Goal: Information Seeking & Learning: Learn about a topic

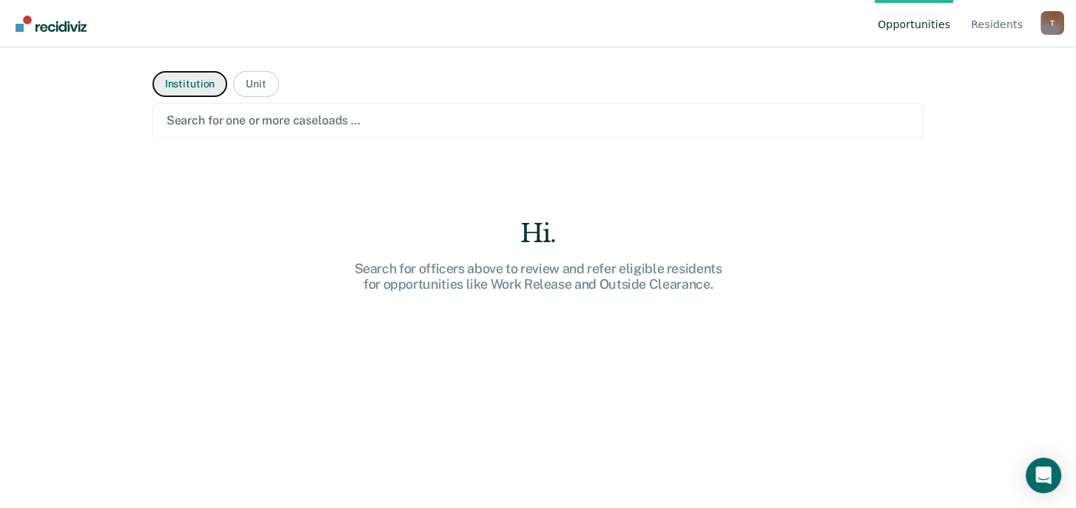
click at [184, 83] on button "Institution" at bounding box center [190, 84] width 75 height 26
click at [175, 83] on button "Institution" at bounding box center [190, 84] width 75 height 26
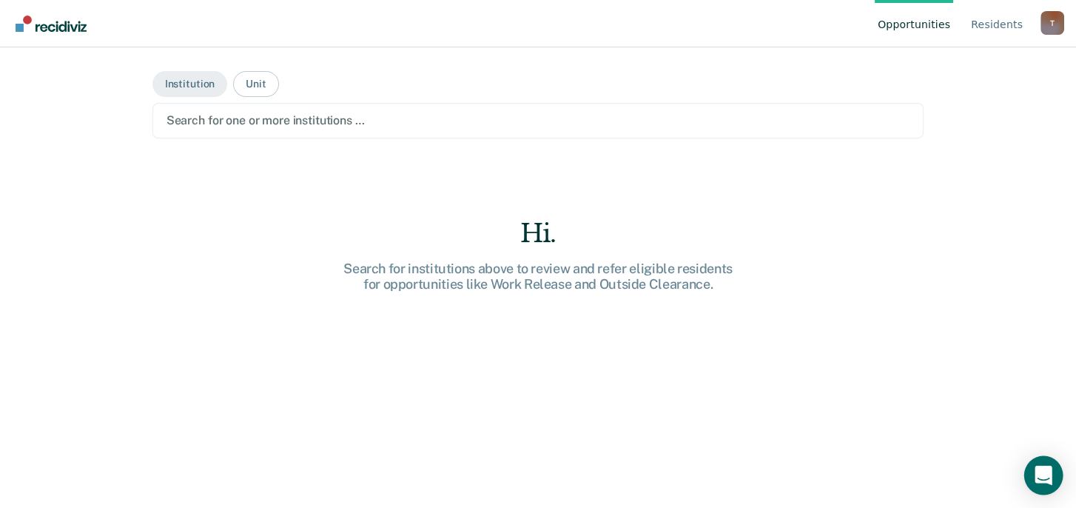
click at [1045, 476] on icon "Open Intercom Messenger" at bounding box center [1043, 475] width 17 height 19
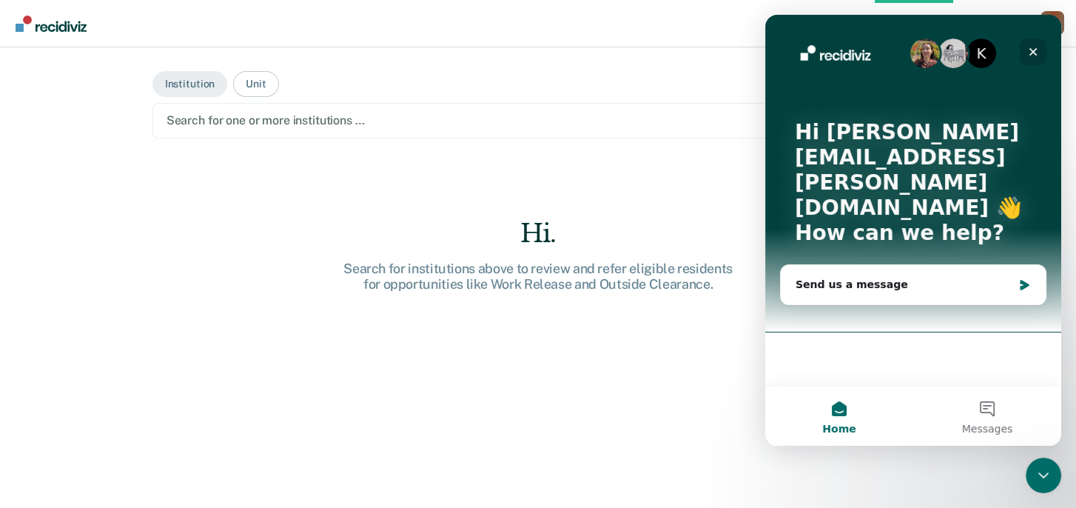
click at [1031, 51] on icon "Close" at bounding box center [1034, 52] width 12 height 12
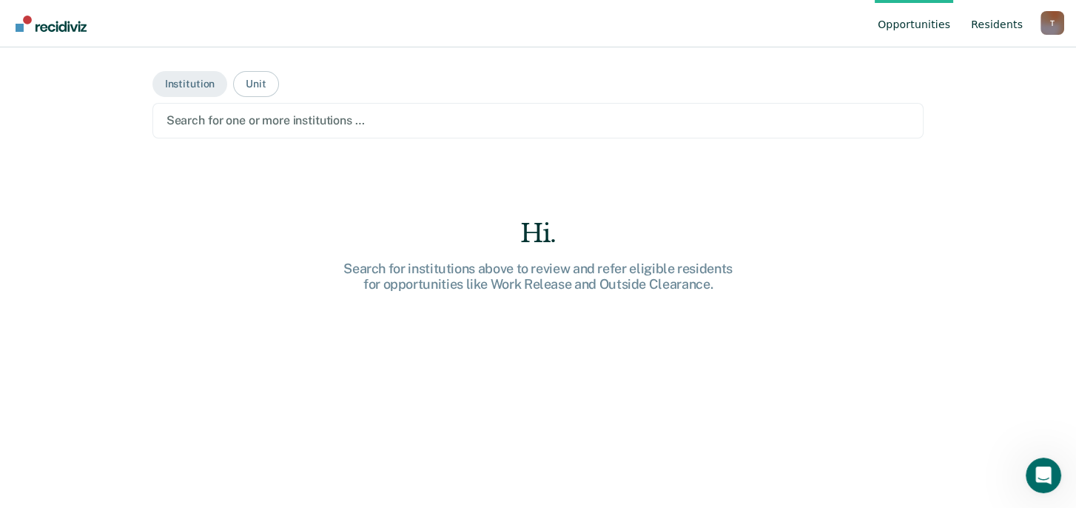
click at [996, 24] on link "Resident s" at bounding box center [997, 23] width 58 height 47
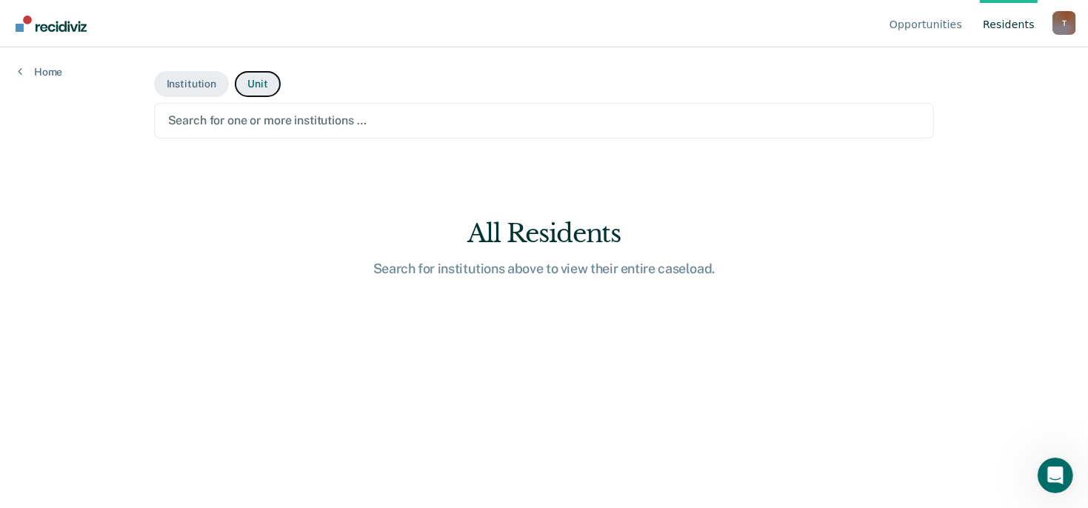
click at [252, 81] on button "Unit" at bounding box center [257, 84] width 45 height 26
click at [190, 83] on button "Institution" at bounding box center [191, 84] width 75 height 26
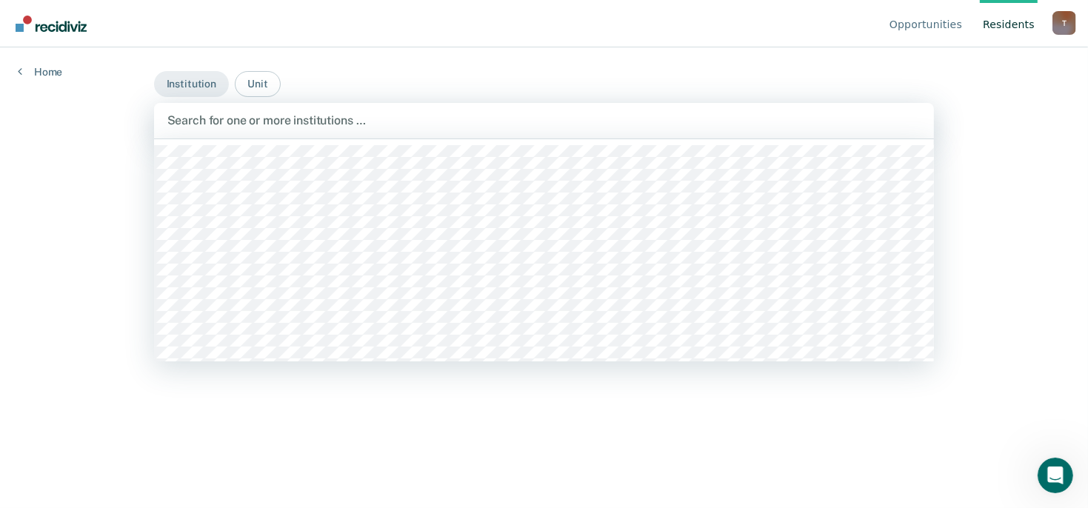
click at [183, 122] on div at bounding box center [544, 120] width 754 height 17
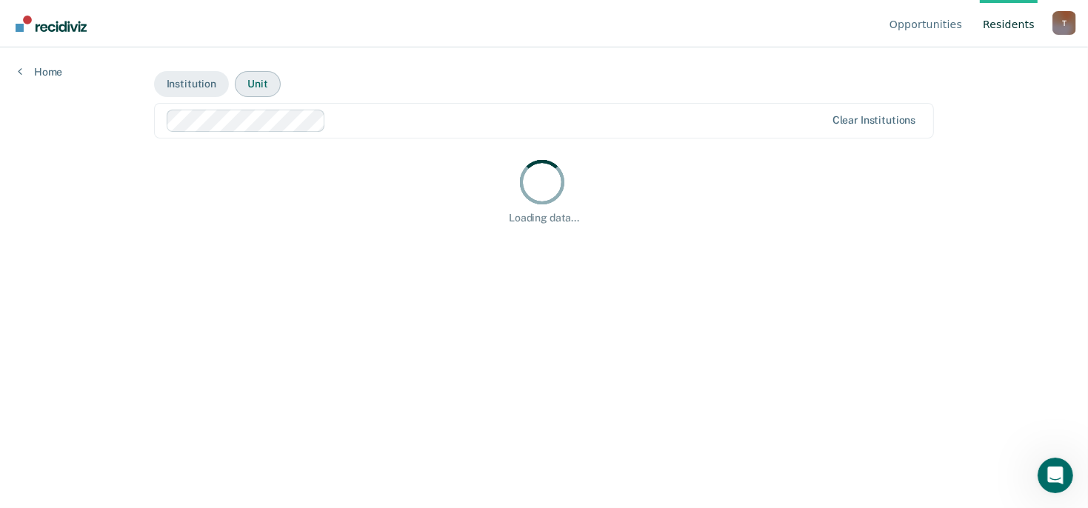
click at [256, 84] on button "Unit" at bounding box center [257, 84] width 45 height 26
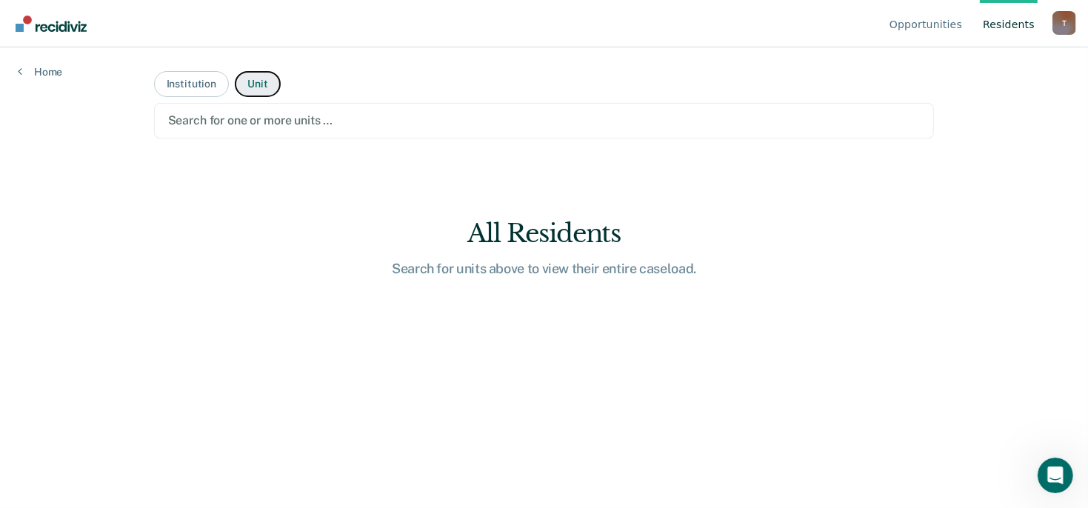
click at [253, 78] on button "Unit" at bounding box center [257, 84] width 45 height 26
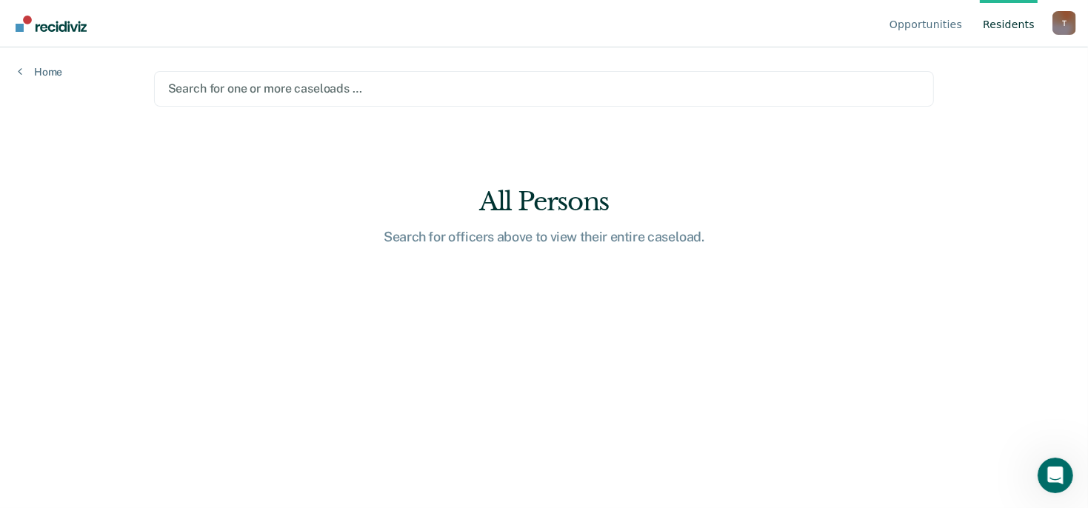
click at [221, 93] on div at bounding box center [544, 88] width 752 height 17
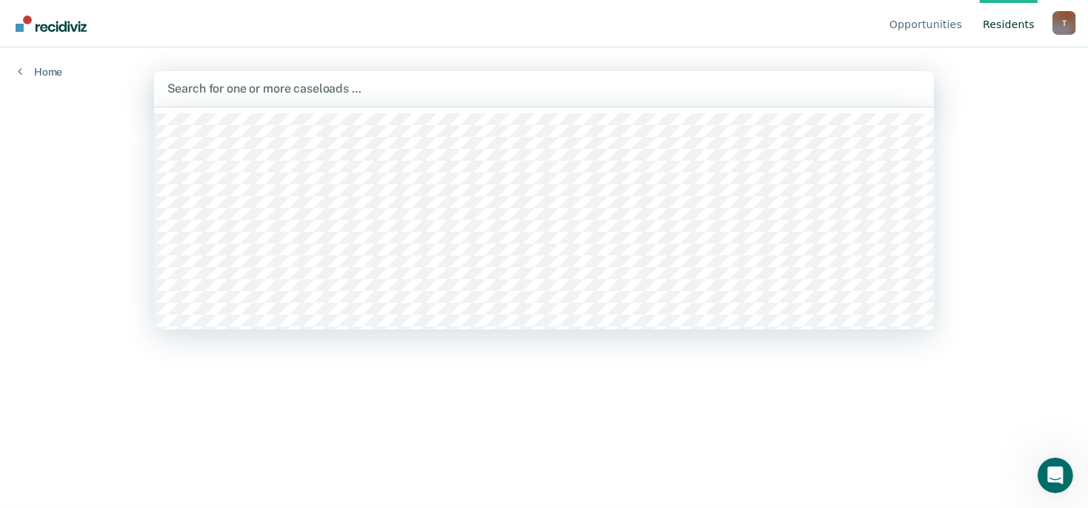
click at [364, 87] on div at bounding box center [544, 88] width 754 height 17
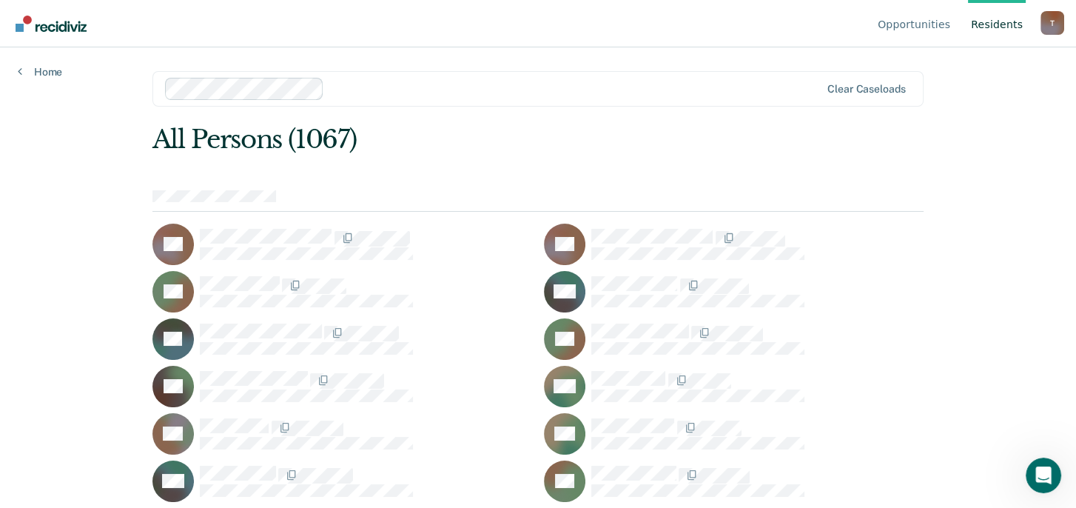
click at [1049, 20] on div "T" at bounding box center [1053, 23] width 24 height 24
click at [977, 96] on link "How it works" at bounding box center [993, 93] width 96 height 13
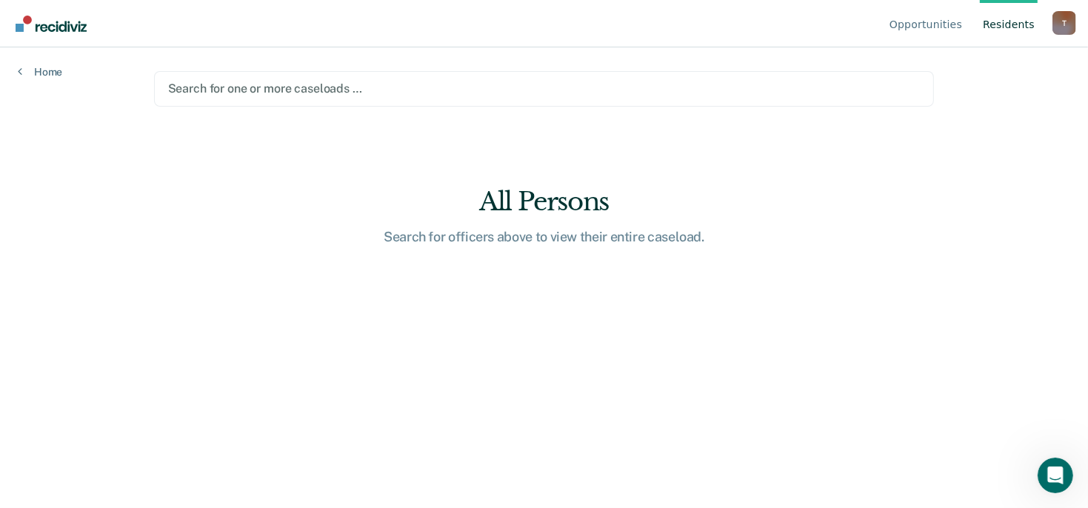
click at [197, 81] on div at bounding box center [544, 88] width 752 height 17
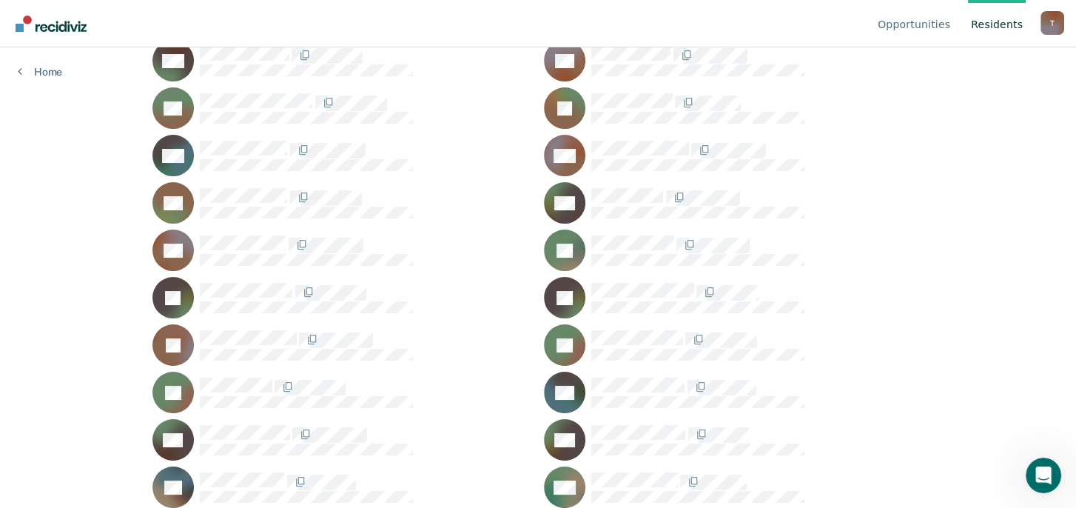
scroll to position [141, 0]
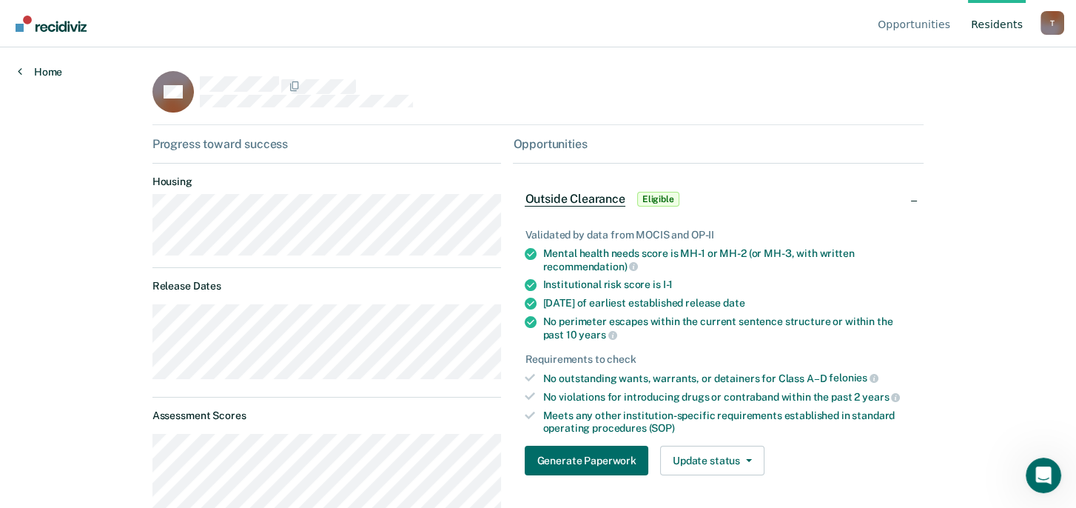
click at [50, 69] on link "Home" at bounding box center [40, 71] width 44 height 13
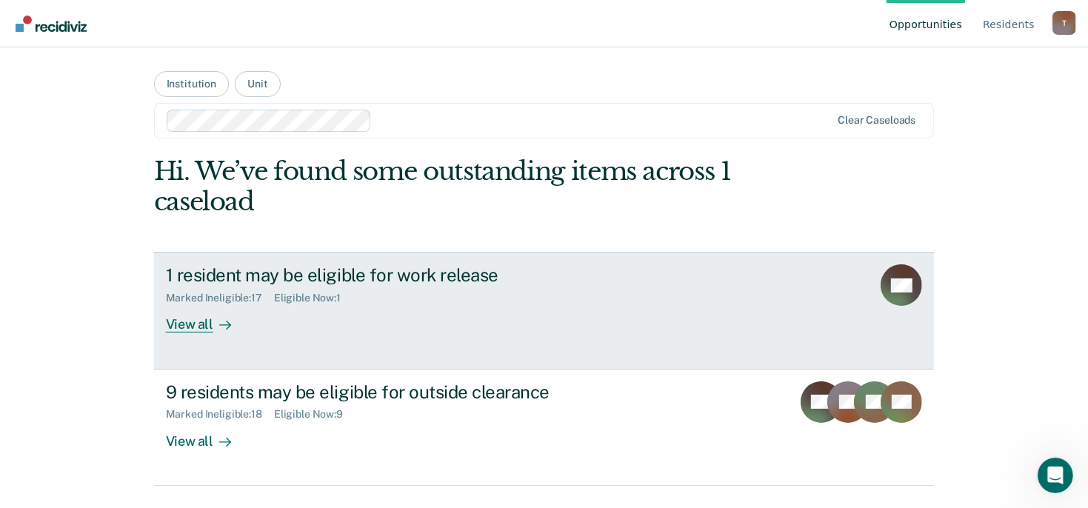
click at [195, 327] on div "View all" at bounding box center [207, 318] width 83 height 29
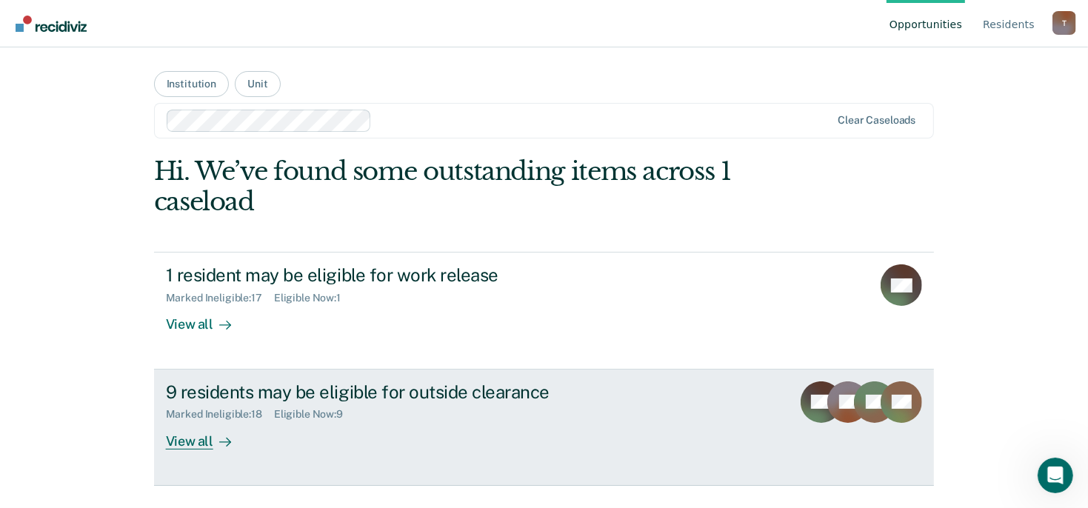
click at [200, 441] on div "View all" at bounding box center [207, 435] width 83 height 29
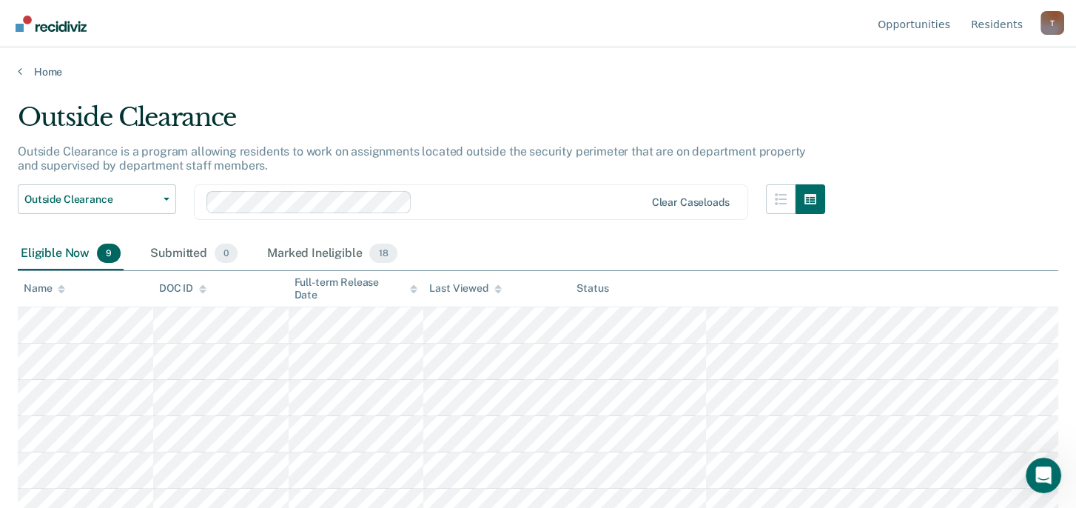
drag, startPoint x: 828, startPoint y: 294, endPoint x: 830, endPoint y: 284, distance: 10.5
click at [828, 288] on th at bounding box center [882, 289] width 352 height 36
click at [920, 24] on link "Opportunities" at bounding box center [914, 23] width 78 height 47
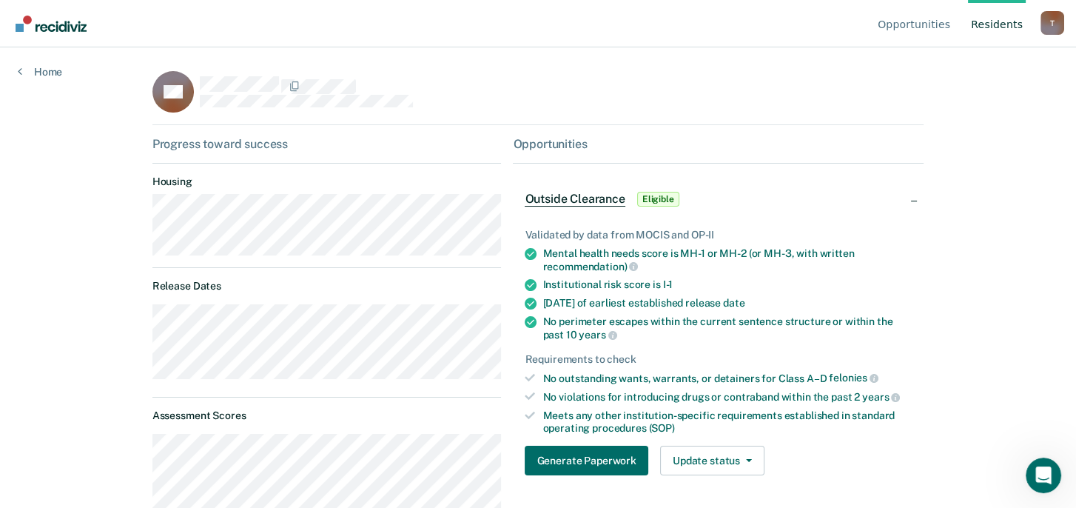
scroll to position [141, 0]
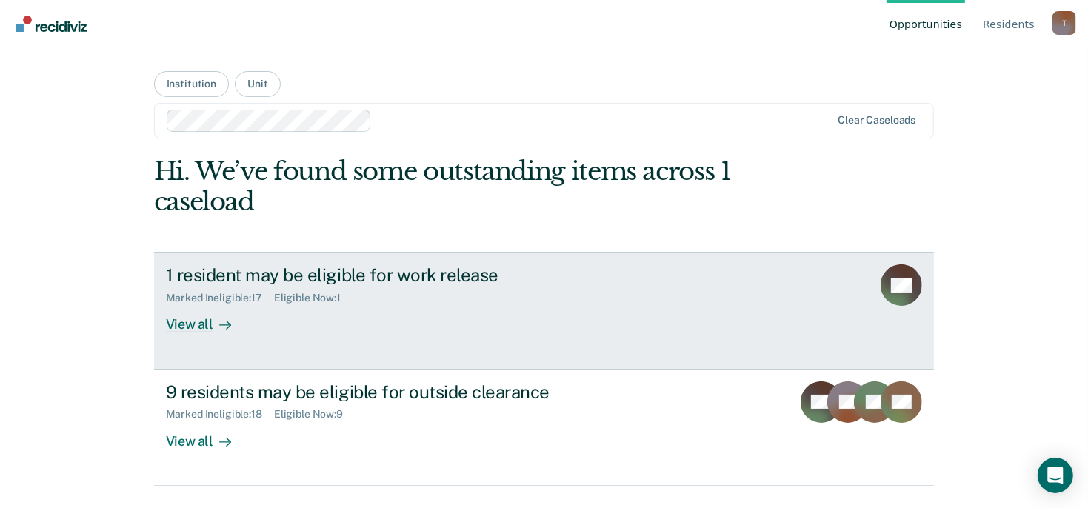
click at [204, 324] on div "View all" at bounding box center [207, 318] width 83 height 29
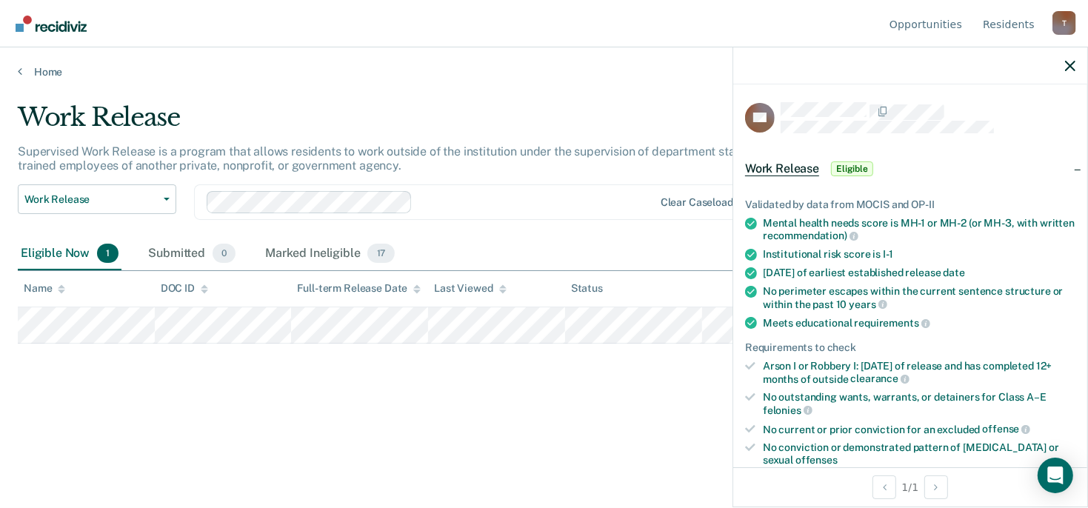
click at [510, 392] on div "Work Release Supervised Work Release is a program that allows residents to work…" at bounding box center [544, 249] width 1052 height 295
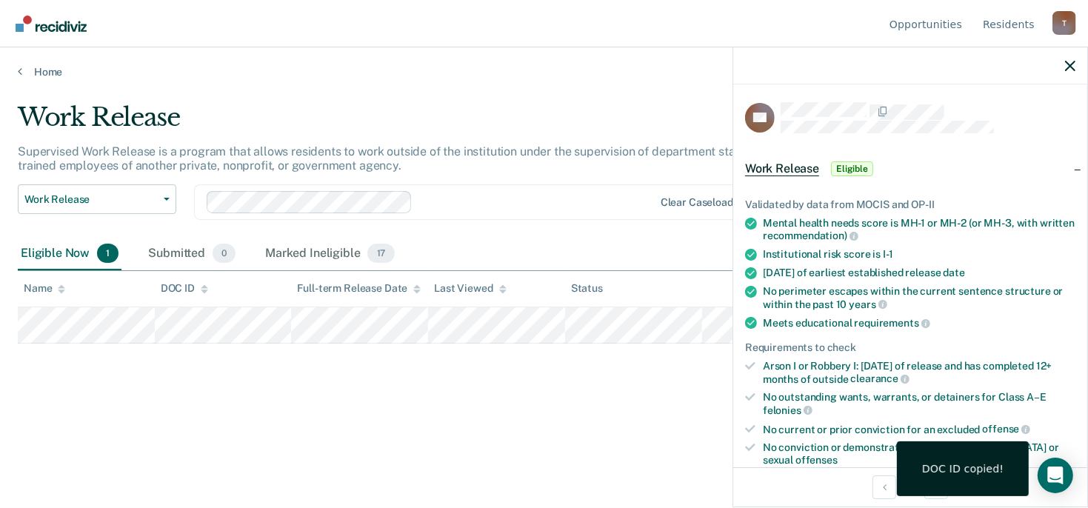
click at [345, 387] on div "Work Release Supervised Work Release is a program that allows residents to work…" at bounding box center [544, 249] width 1052 height 295
click at [671, 344] on div "Work Release Supervised Work Release is a program that allows residents to work…" at bounding box center [544, 249] width 1052 height 295
click at [1077, 61] on div at bounding box center [910, 65] width 354 height 37
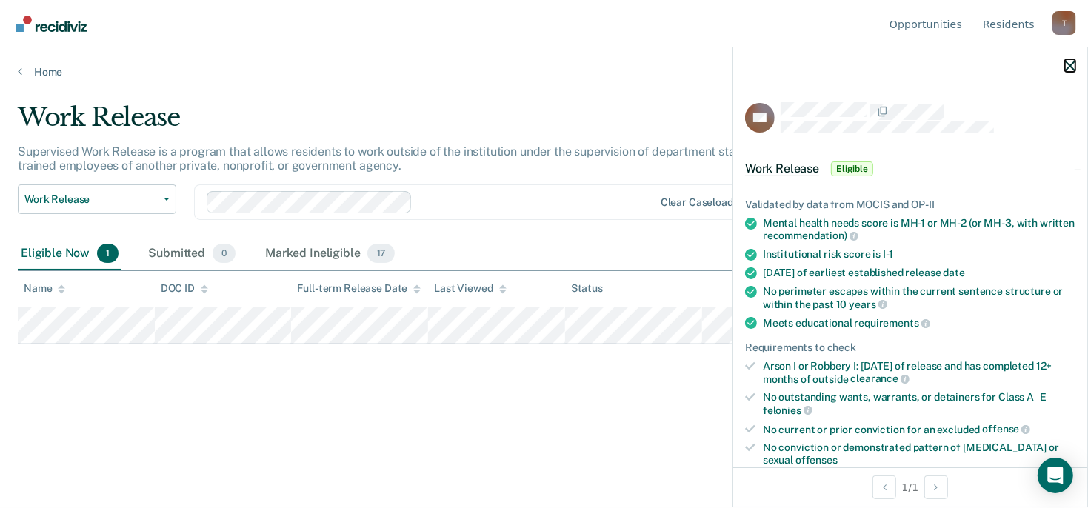
click at [1066, 62] on icon "button" at bounding box center [1070, 66] width 10 height 10
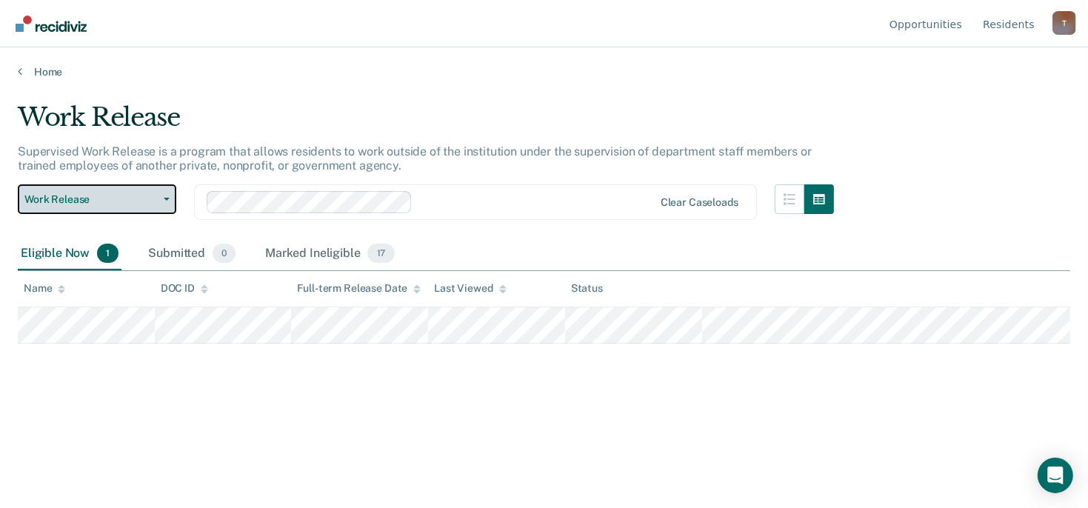
click at [164, 198] on icon "button" at bounding box center [167, 199] width 6 height 3
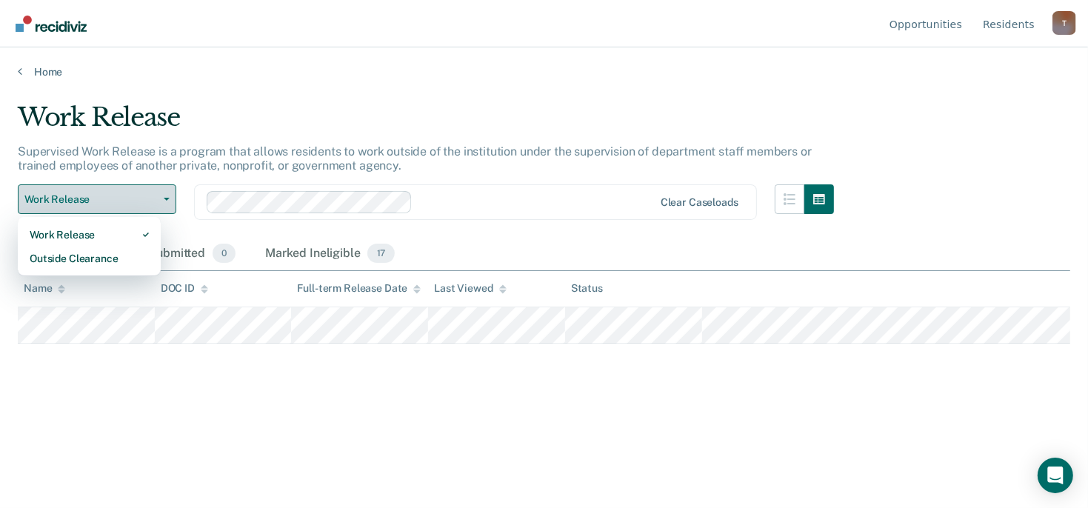
click at [164, 198] on icon "button" at bounding box center [167, 199] width 6 height 3
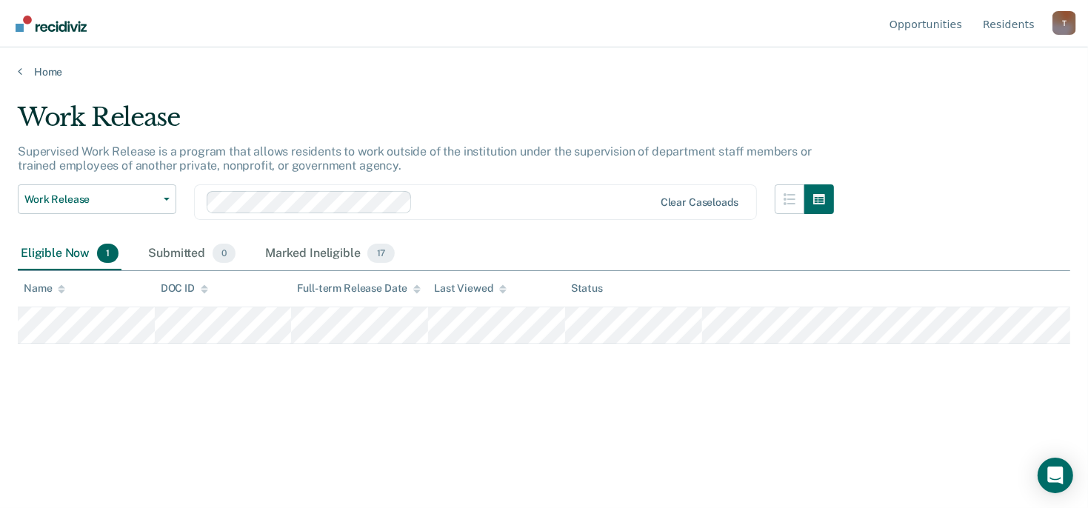
drag, startPoint x: 396, startPoint y: 342, endPoint x: 436, endPoint y: 377, distance: 53.0
click at [436, 377] on div "Work Release Supervised Work Release is a program that allows residents to work…" at bounding box center [544, 249] width 1052 height 295
click at [212, 16] on nav "Opportunities Resident s Tina.Johnson@doc.mo.gov T Profile How it works Log Out" at bounding box center [544, 23] width 1064 height 47
